Goal: Task Accomplishment & Management: Manage account settings

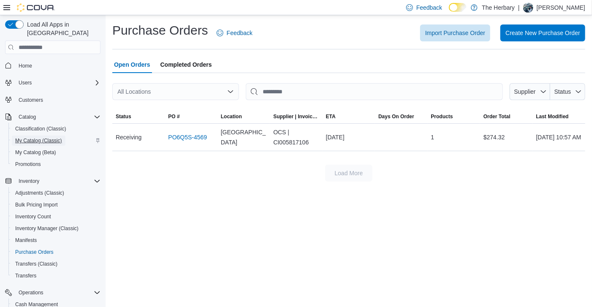
click at [39, 137] on span "My Catalog (Classic)" at bounding box center [38, 140] width 47 height 7
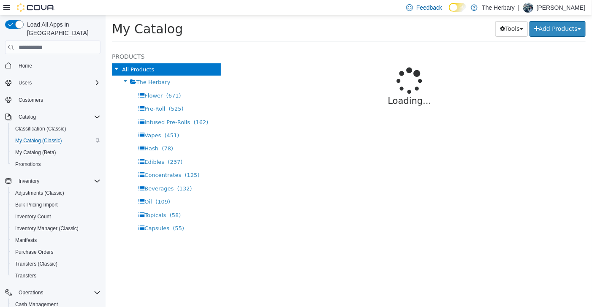
select select "**********"
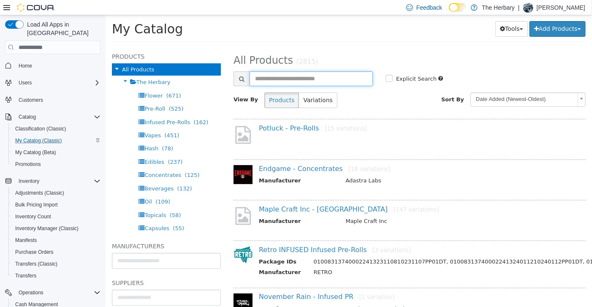
click at [289, 79] on input "text" at bounding box center [310, 78] width 123 height 15
type input "********"
select select "**********"
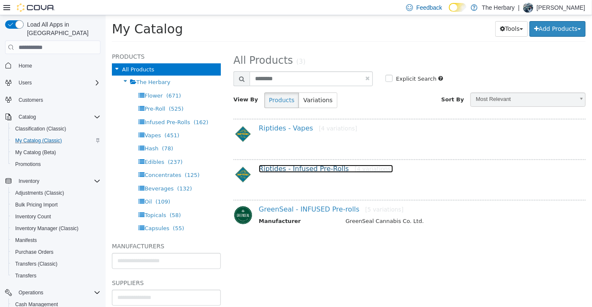
click at [316, 166] on link "Riptides - Infused Pre-Rolls [4 variations]" at bounding box center [326, 169] width 134 height 8
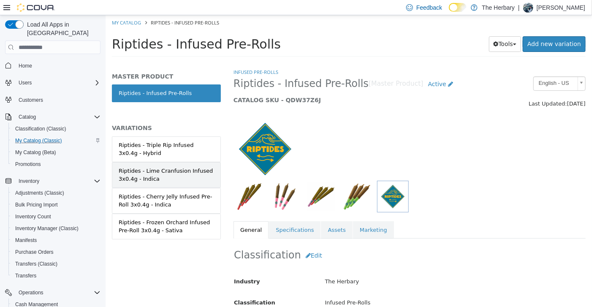
click at [179, 168] on div "Riptides - Lime Cranfusion Infused 3x0.4g - Indica" at bounding box center [165, 175] width 95 height 16
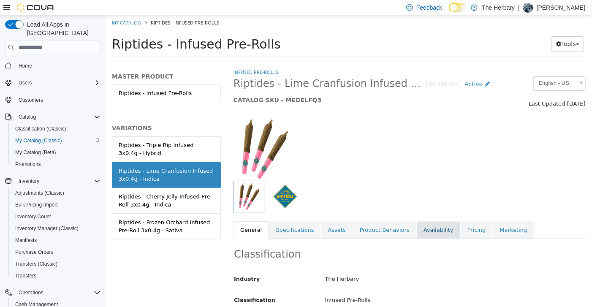
click at [422, 229] on link "Availability" at bounding box center [439, 230] width 44 height 18
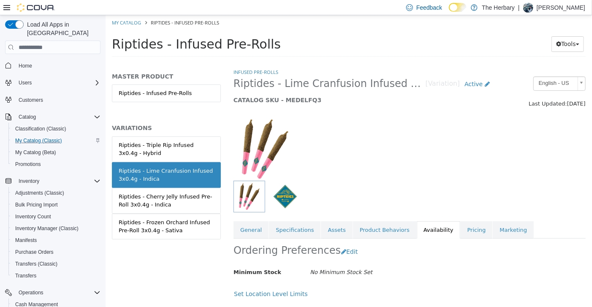
scroll to position [148, 0]
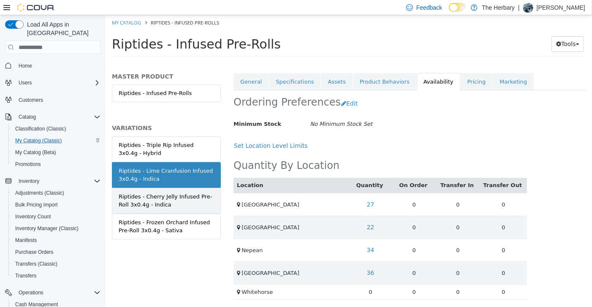
click at [187, 200] on div "Riptides - Cherry Jelly Infused Pre-Roll 3x0.4g - Indica" at bounding box center [165, 201] width 95 height 16
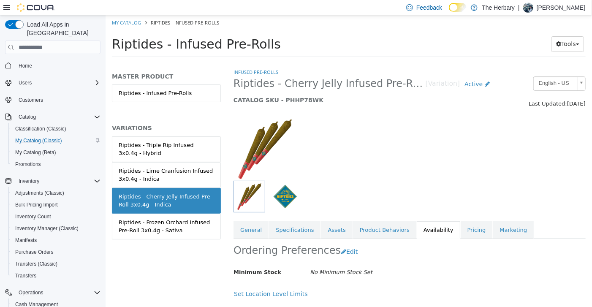
scroll to position [148, 0]
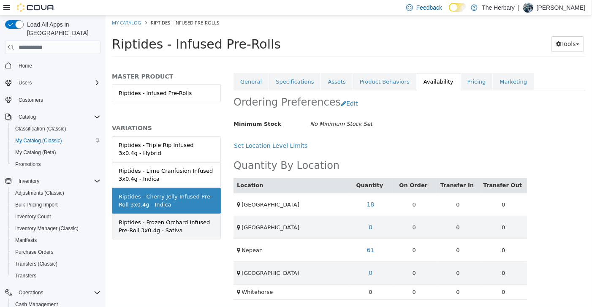
click at [181, 229] on div "Riptides - Frozen Orchard Infused Pre-Roll 3x0.4g - Sativa" at bounding box center [165, 226] width 95 height 16
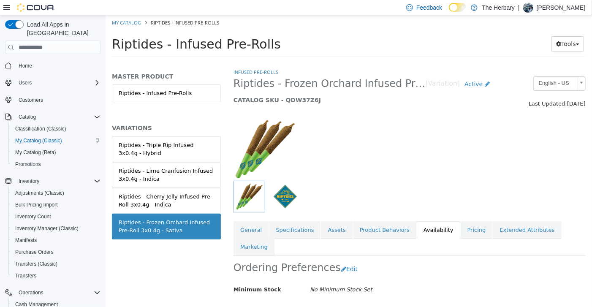
scroll to position [148, 0]
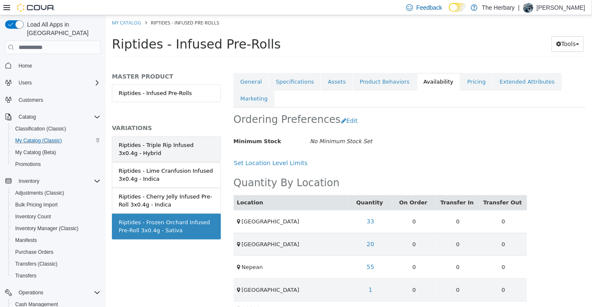
click at [200, 152] on div "Riptides - Triple Rip Infused 3x0.4g - Hybrid" at bounding box center [165, 149] width 95 height 16
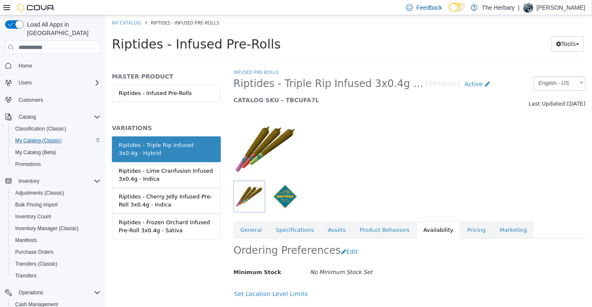
scroll to position [155, 0]
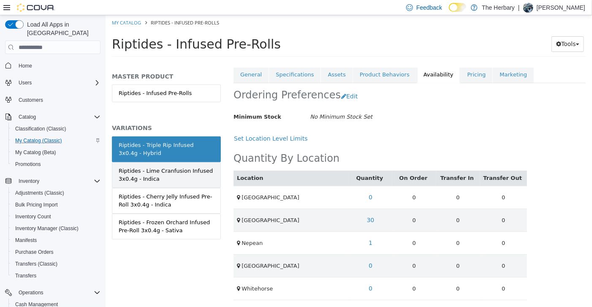
click at [191, 169] on div "Riptides - Lime Cranfusion Infused 3x0.4g - Indica" at bounding box center [165, 175] width 95 height 16
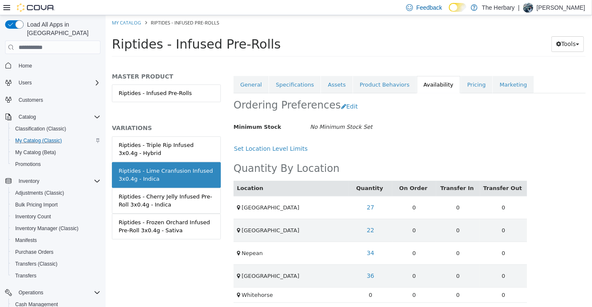
scroll to position [148, 0]
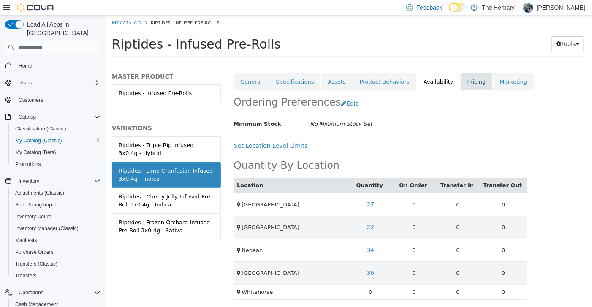
click at [460, 88] on link "Pricing" at bounding box center [476, 82] width 32 height 18
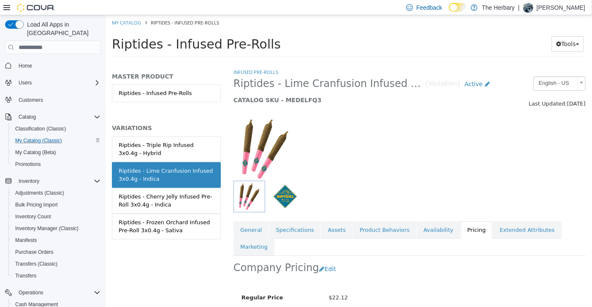
scroll to position [63, 0]
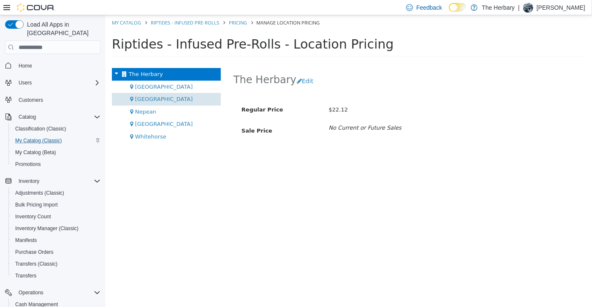
click at [165, 98] on div "[GEOGRAPHIC_DATA]" at bounding box center [166, 99] width 109 height 13
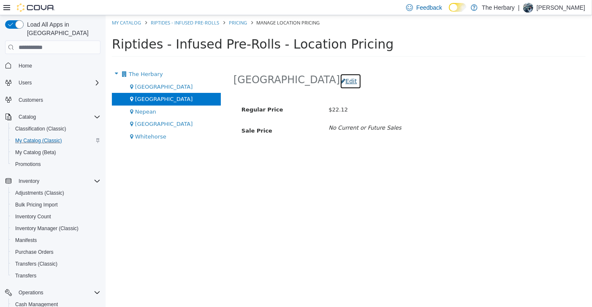
click at [340, 78] on button "Edit" at bounding box center [351, 82] width 22 height 16
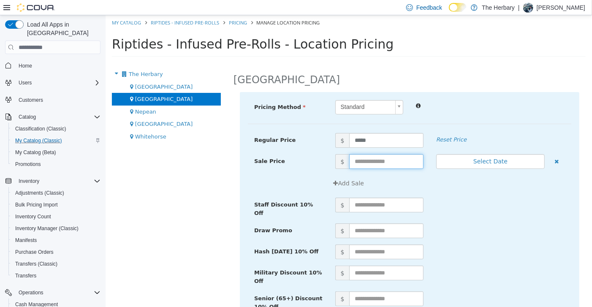
click at [384, 162] on input "text" at bounding box center [386, 161] width 74 height 15
type input "*****"
click at [510, 236] on div "Draw Promo $" at bounding box center [410, 233] width 324 height 21
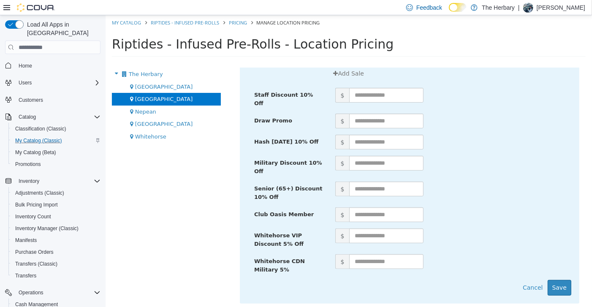
scroll to position [109, 0]
click at [564, 283] on button "Save" at bounding box center [560, 289] width 24 height 16
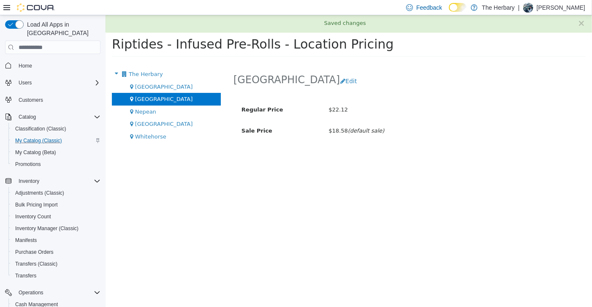
scroll to position [0, 0]
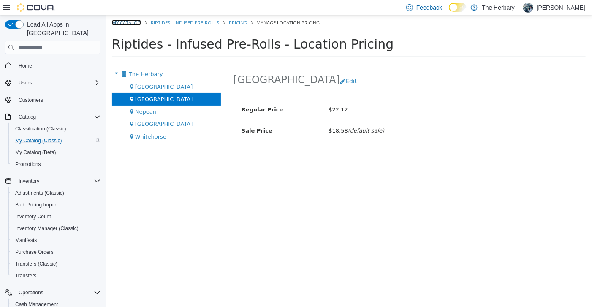
click at [124, 22] on link "My Catalog" at bounding box center [126, 22] width 29 height 6
select select "**********"
